Goal: Check status: Check status

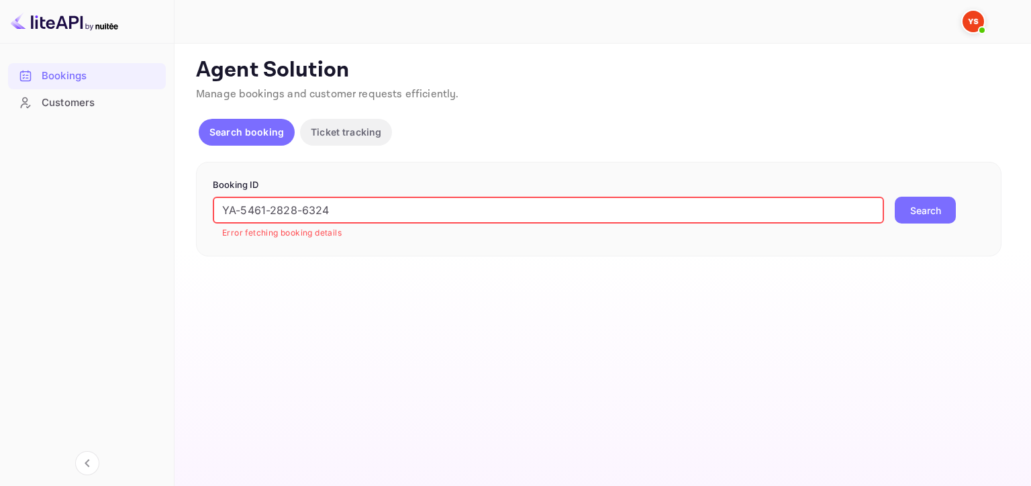
click at [342, 218] on input "YA-5461-2828-6324" at bounding box center [548, 210] width 671 height 27
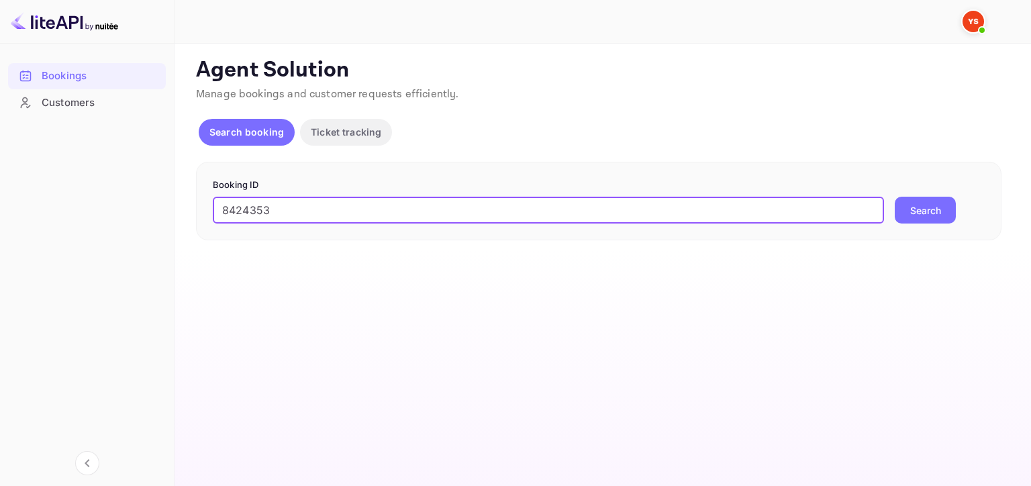
type input "8424353"
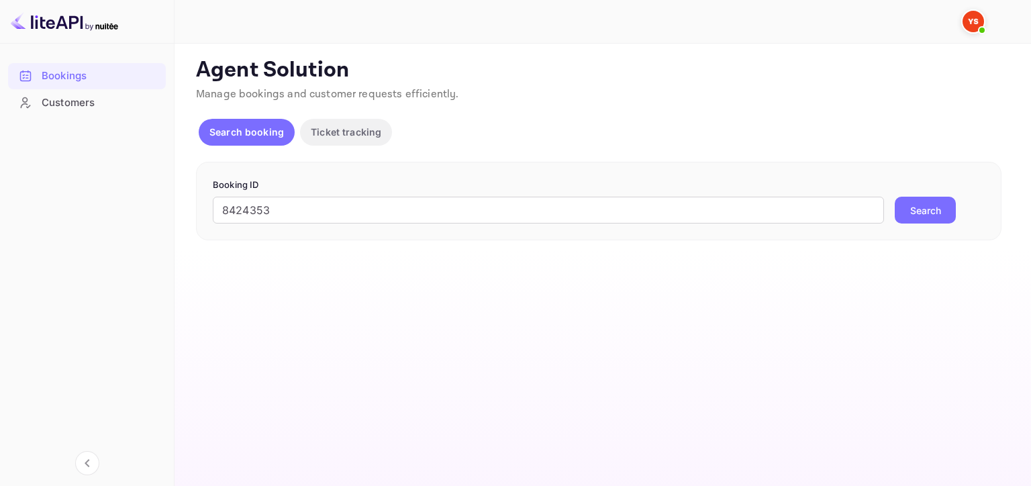
click at [924, 201] on button "Search" at bounding box center [925, 210] width 61 height 27
click at [224, 210] on input "8424353" at bounding box center [548, 210] width 671 height 27
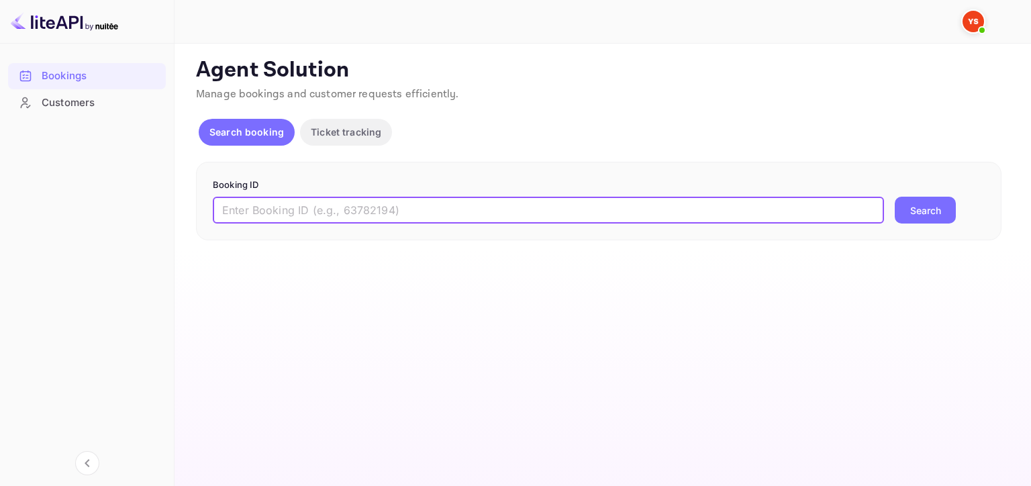
paste input "8424353"
type input "8424353"
click at [909, 217] on button "Search" at bounding box center [925, 210] width 61 height 27
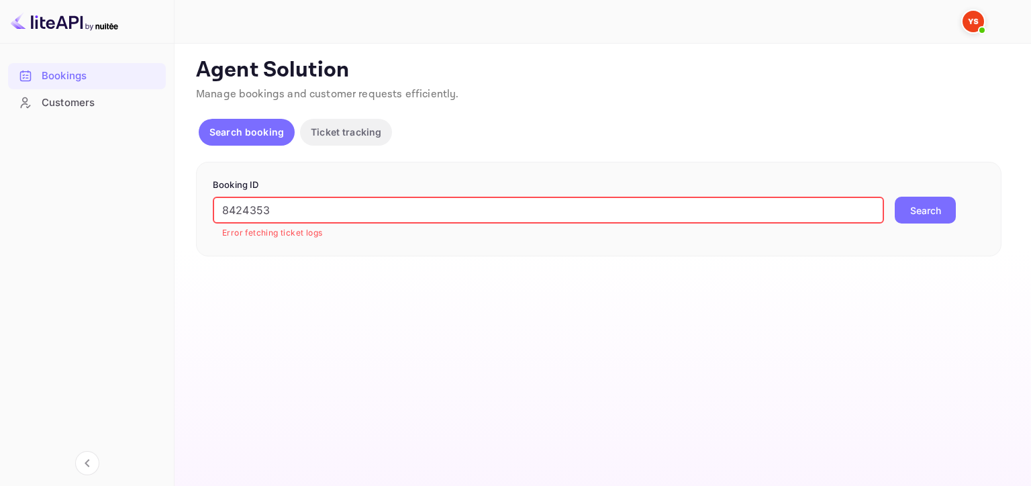
drag, startPoint x: 325, startPoint y: 209, endPoint x: 192, endPoint y: 215, distance: 133.1
click at [192, 215] on div "Ticket Affiliate URL [URL][DOMAIN_NAME] Business partner name Nuitee Travel Cus…" at bounding box center [603, 156] width 825 height 199
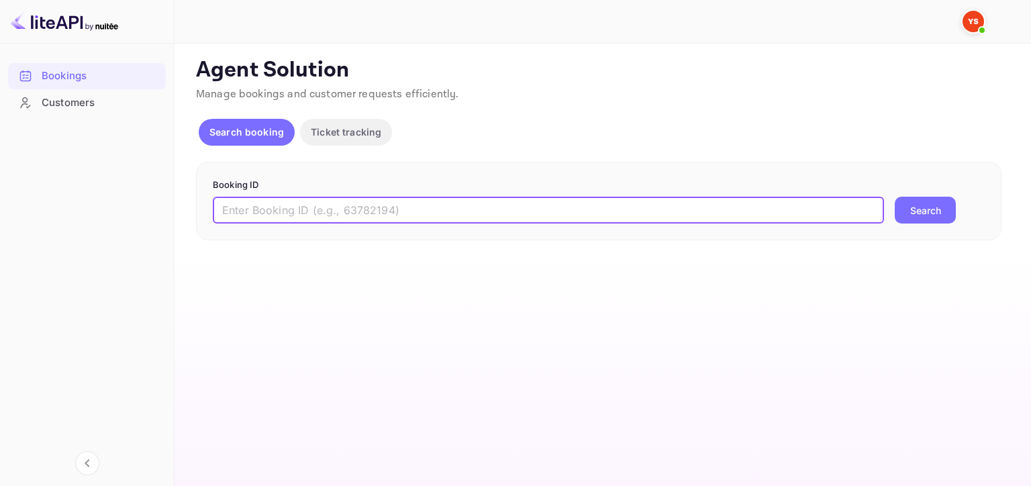
click at [334, 137] on p "Ticket tracking" at bounding box center [346, 132] width 71 height 14
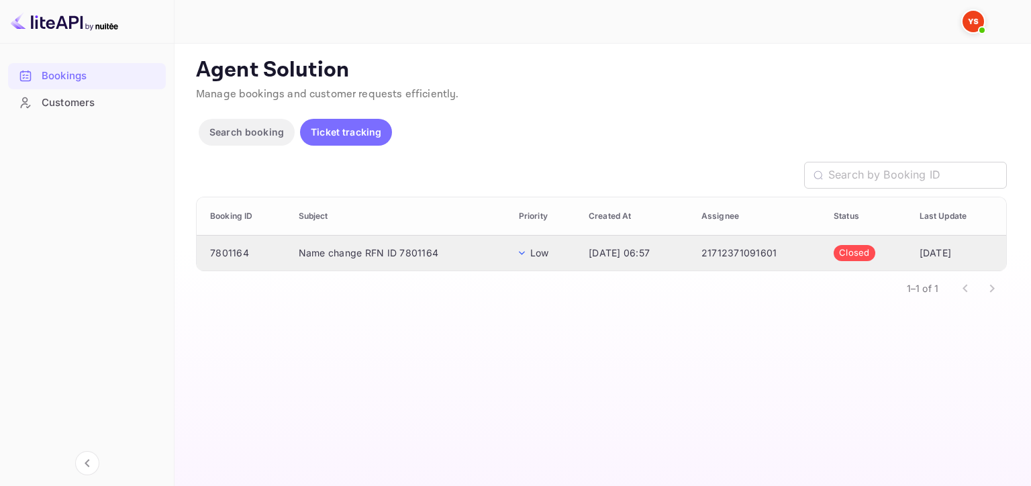
click at [279, 250] on td "7801164" at bounding box center [242, 253] width 91 height 36
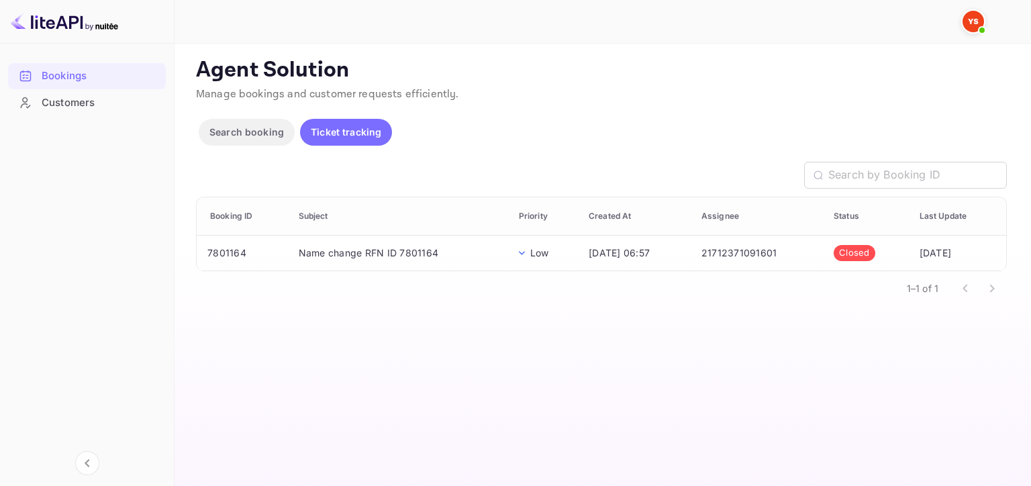
click at [279, 250] on td "7801164" at bounding box center [242, 253] width 91 height 36
click at [519, 251] on icon at bounding box center [522, 253] width 6 height 4
click at [222, 148] on div "Search booking Ticket tracking" at bounding box center [298, 135] width 199 height 32
click at [244, 132] on p "Search booking" at bounding box center [246, 132] width 75 height 14
